Goal: Task Accomplishment & Management: Use online tool/utility

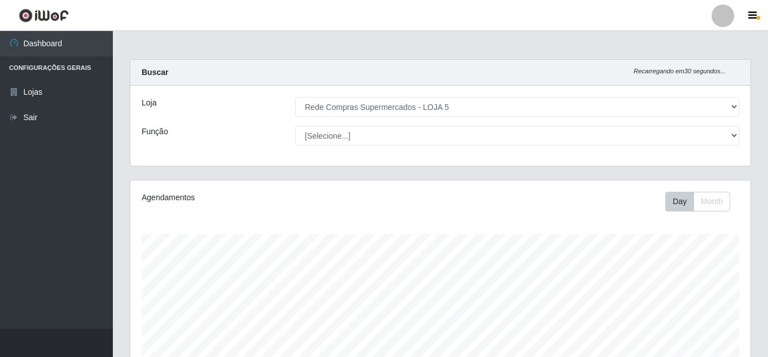
select select "397"
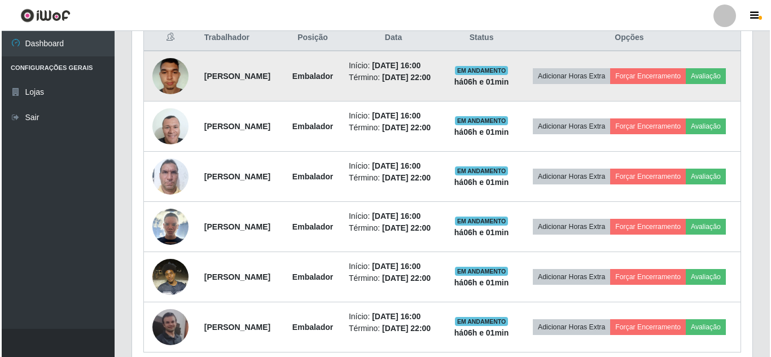
scroll to position [389, 0]
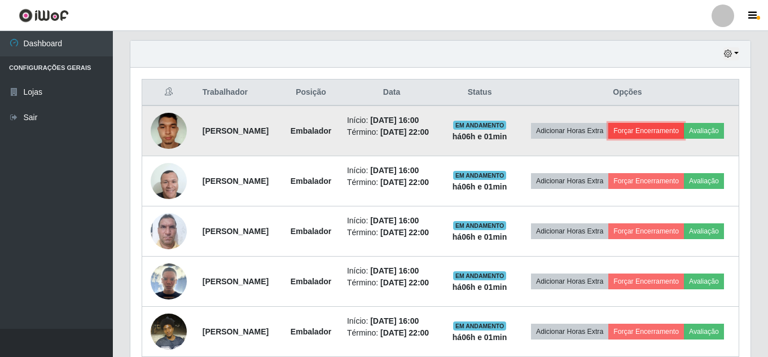
click at [684, 133] on button "Forçar Encerramento" at bounding box center [646, 131] width 76 height 16
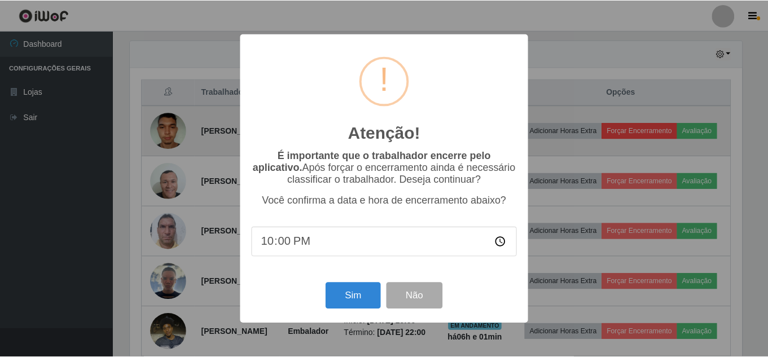
scroll to position [234, 615]
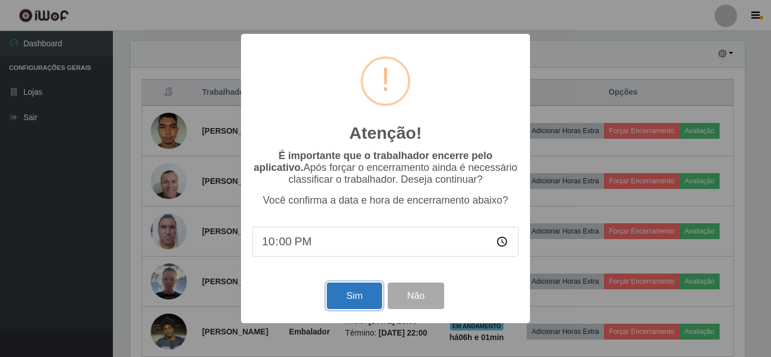
click at [339, 306] on button "Sim" at bounding box center [354, 296] width 55 height 27
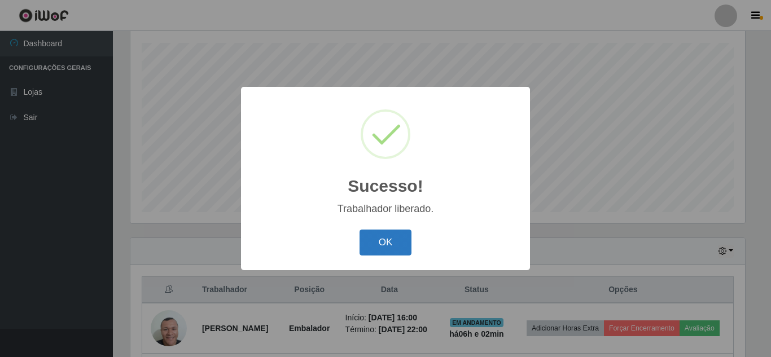
click at [380, 245] on button "OK" at bounding box center [385, 243] width 52 height 27
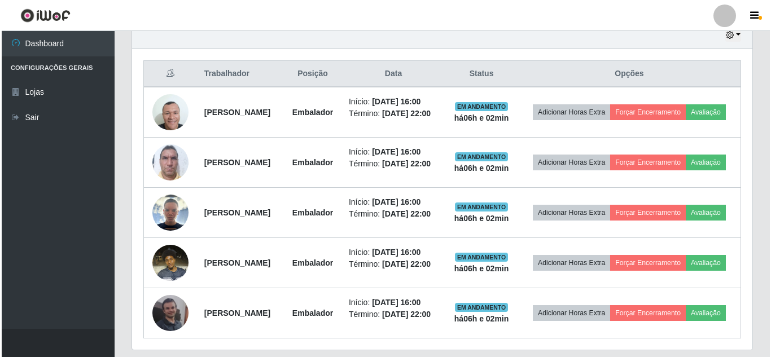
scroll to position [417, 0]
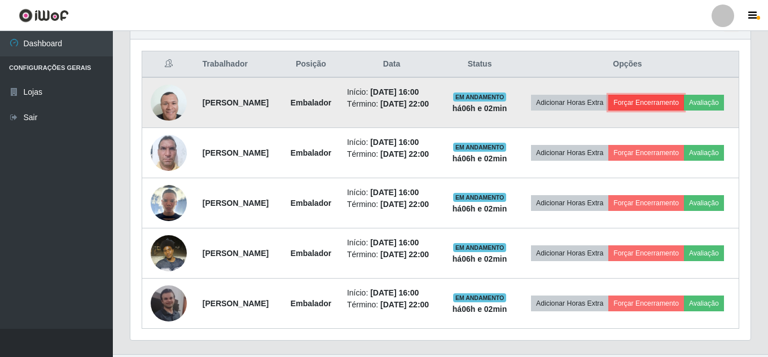
click at [684, 102] on button "Forçar Encerramento" at bounding box center [646, 103] width 76 height 16
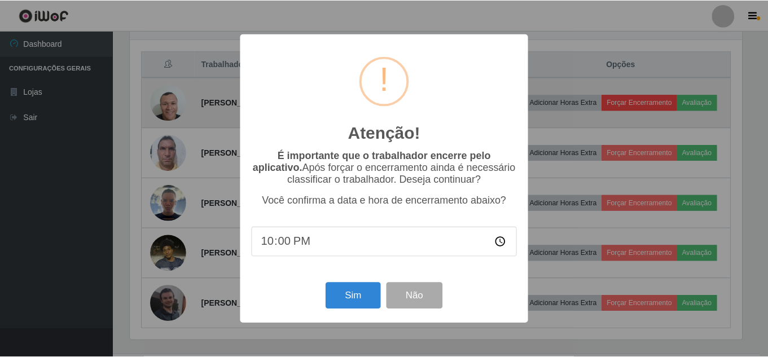
scroll to position [234, 615]
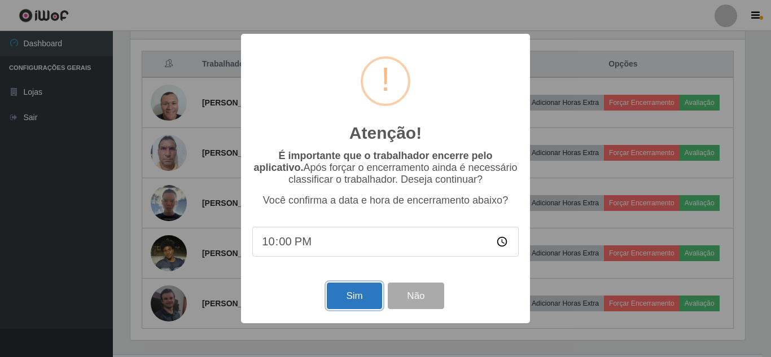
click at [355, 304] on button "Sim" at bounding box center [354, 296] width 55 height 27
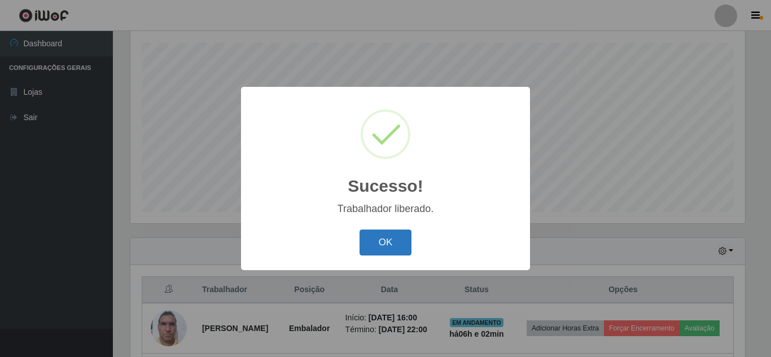
click at [379, 242] on button "OK" at bounding box center [385, 243] width 52 height 27
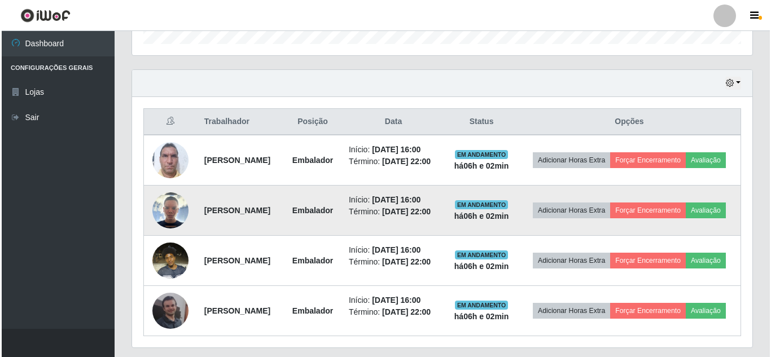
scroll to position [361, 0]
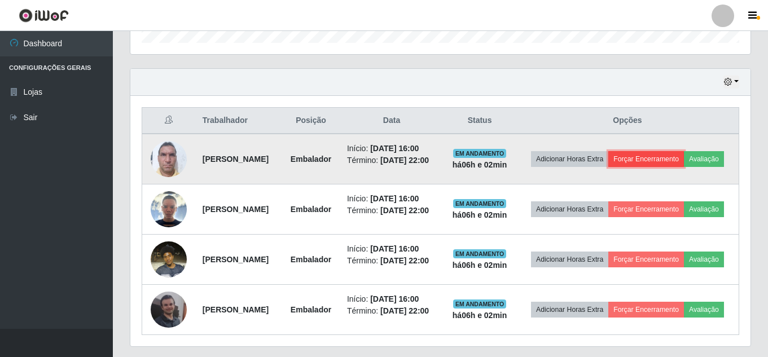
click at [684, 163] on button "Forçar Encerramento" at bounding box center [646, 159] width 76 height 16
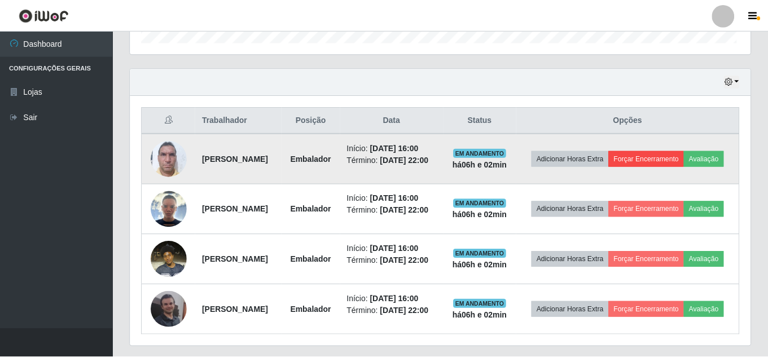
scroll to position [234, 615]
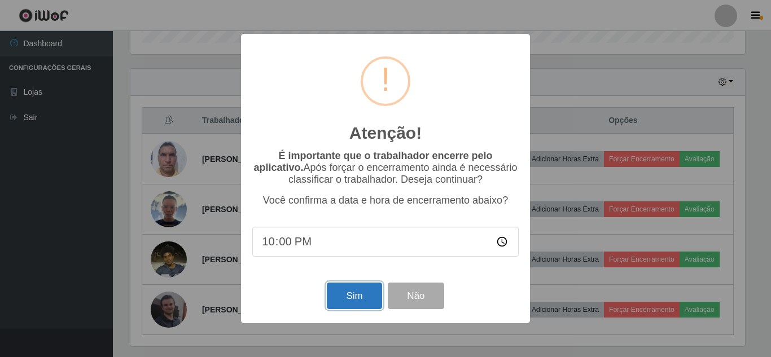
click at [358, 303] on button "Sim" at bounding box center [354, 296] width 55 height 27
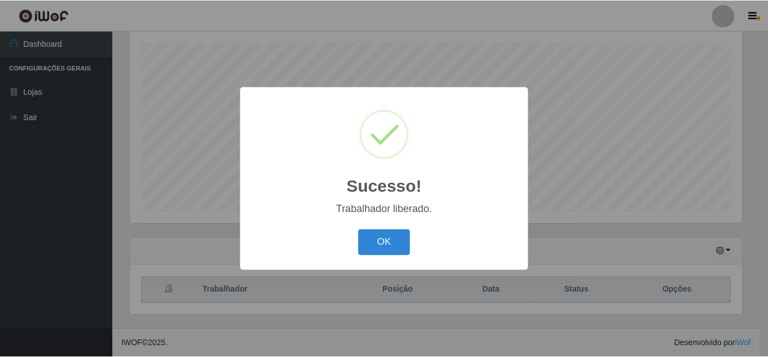
scroll to position [0, 0]
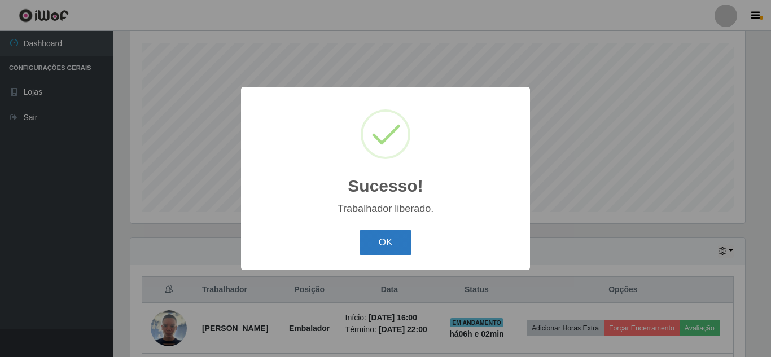
click at [390, 249] on button "OK" at bounding box center [385, 243] width 52 height 27
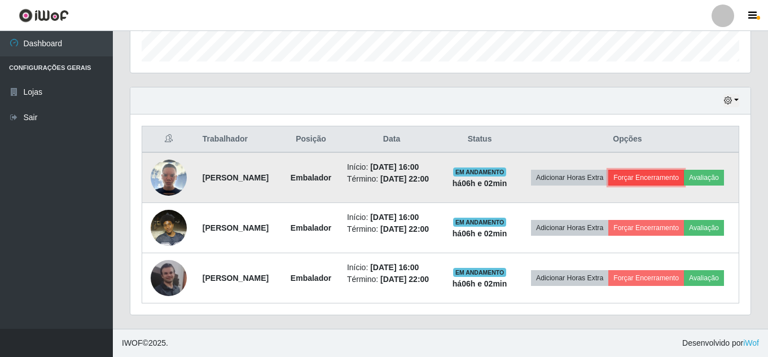
click at [684, 170] on button "Forçar Encerramento" at bounding box center [646, 178] width 76 height 16
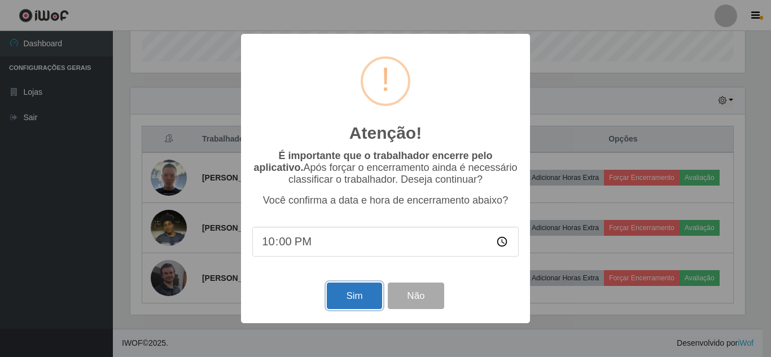
click at [344, 297] on button "Sim" at bounding box center [354, 296] width 55 height 27
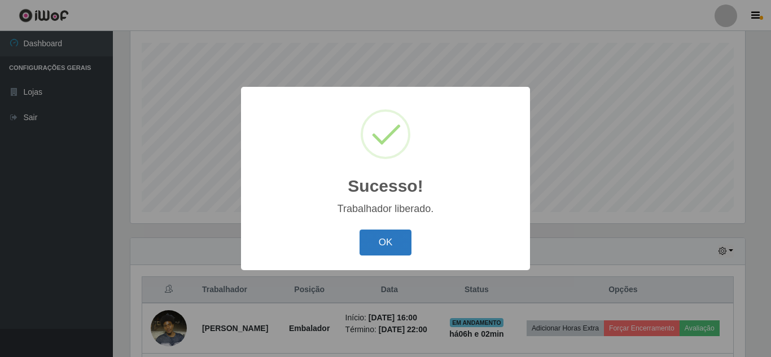
click at [389, 244] on button "OK" at bounding box center [385, 243] width 52 height 27
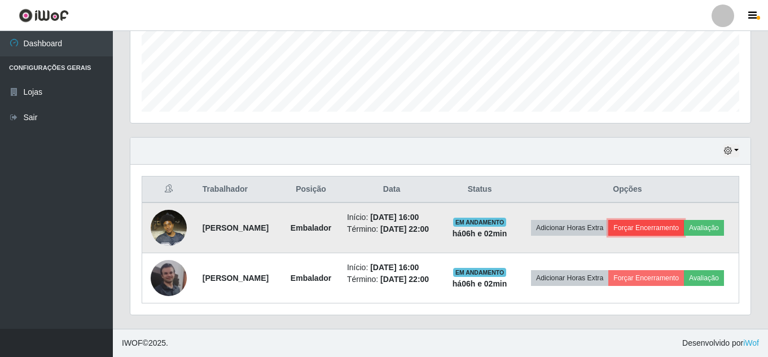
click at [684, 220] on button "Forçar Encerramento" at bounding box center [646, 228] width 76 height 16
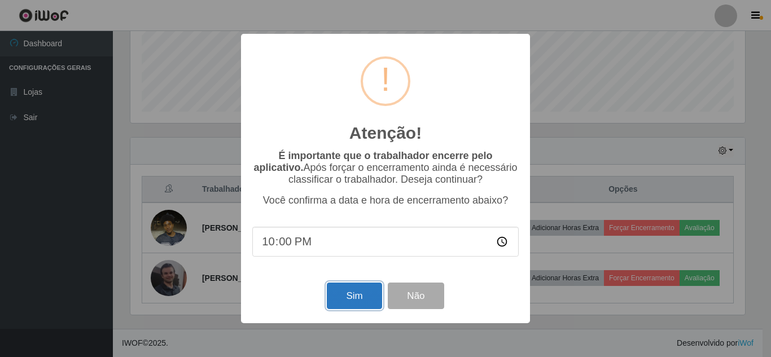
click at [360, 309] on button "Sim" at bounding box center [354, 296] width 55 height 27
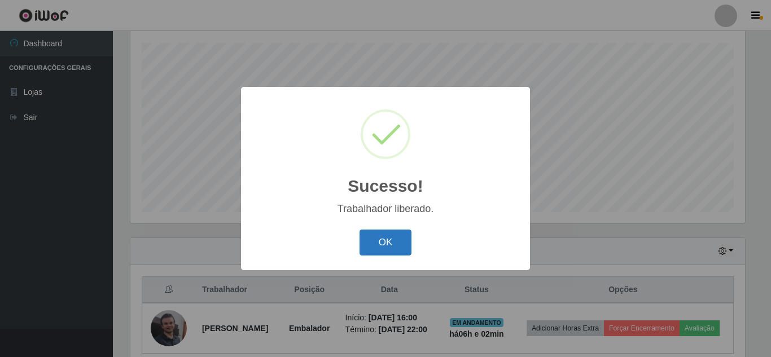
click at [385, 240] on button "OK" at bounding box center [385, 243] width 52 height 27
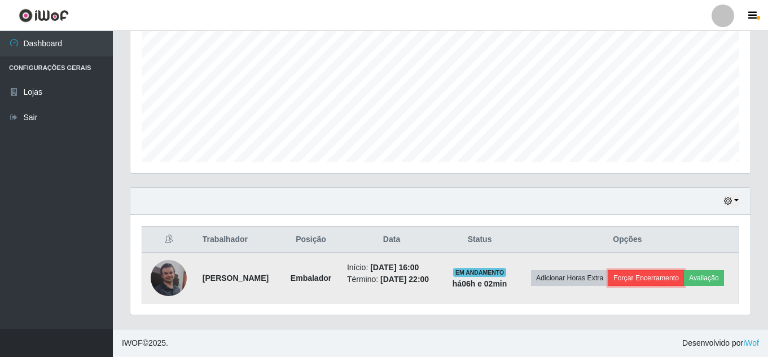
click at [674, 270] on button "Forçar Encerramento" at bounding box center [646, 278] width 76 height 16
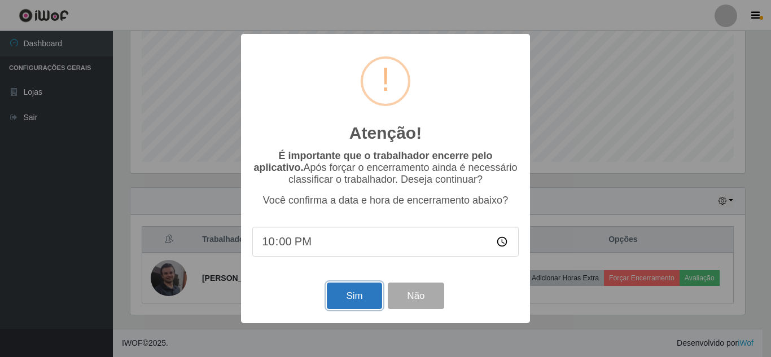
click at [361, 292] on button "Sim" at bounding box center [354, 296] width 55 height 27
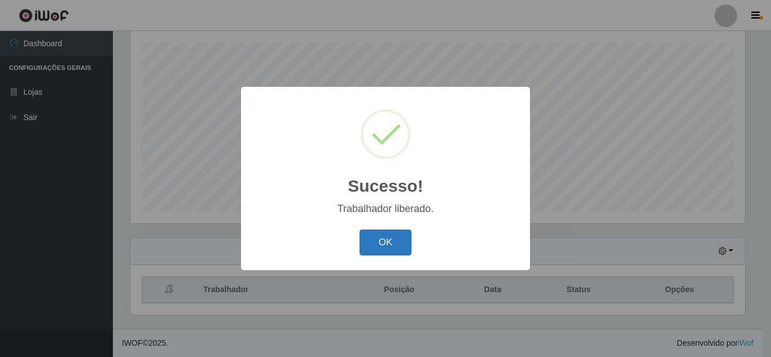
click at [374, 249] on button "OK" at bounding box center [385, 243] width 52 height 27
